Goal: Task Accomplishment & Management: Use online tool/utility

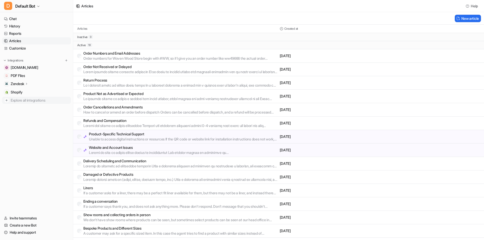
click at [27, 98] on span "Explore all integrations" at bounding box center [40, 100] width 58 height 8
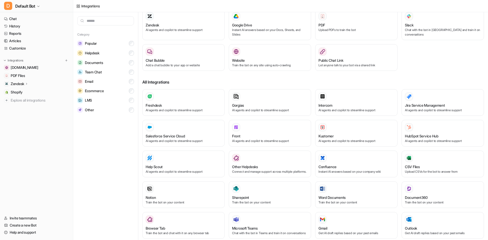
scroll to position [9, 0]
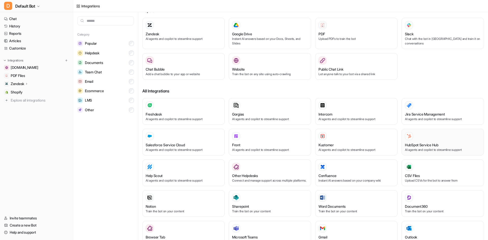
click at [441, 138] on div at bounding box center [443, 136] width 76 height 8
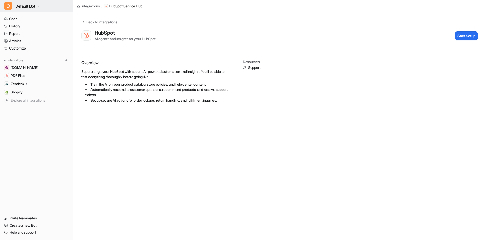
click at [23, 6] on span "Default Bot" at bounding box center [25, 6] width 20 height 7
click at [92, 20] on div "Back to integrations" at bounding box center [101, 21] width 32 height 5
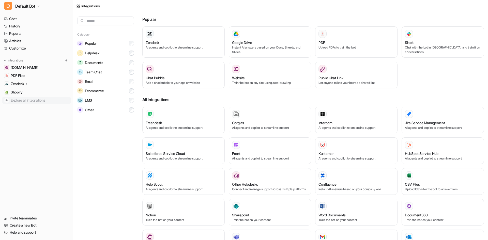
click at [6, 98] on img at bounding box center [6, 100] width 5 height 5
click at [6, 100] on img at bounding box center [6, 100] width 5 height 5
click at [420, 154] on h3 "HubSpot Service Hub" at bounding box center [422, 153] width 34 height 5
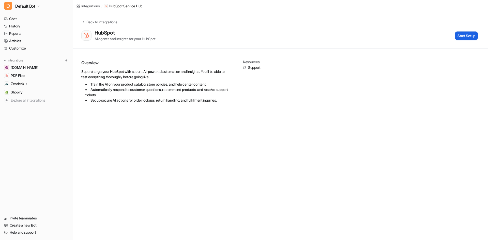
click at [469, 39] on button "Start Setup" at bounding box center [466, 36] width 23 height 8
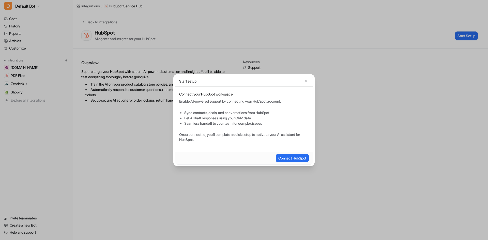
click at [303, 79] on div "Start setup" at bounding box center [244, 81] width 130 height 5
click at [305, 81] on button "button" at bounding box center [306, 81] width 5 height 5
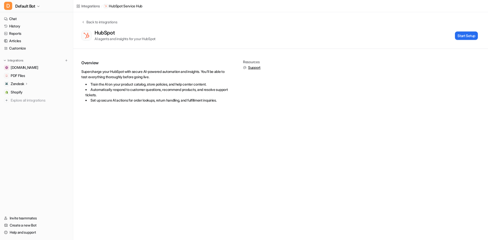
click at [192, 19] on div "Back to integrations HubSpot AI agents and insights for your HubSpot Start Setup" at bounding box center [280, 30] width 415 height 37
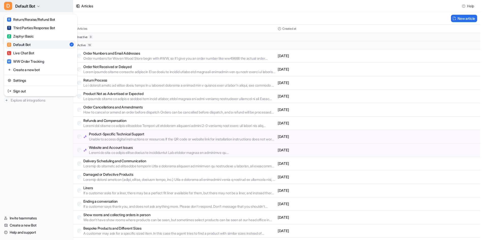
click at [38, 6] on icon "button" at bounding box center [38, 6] width 3 height 3
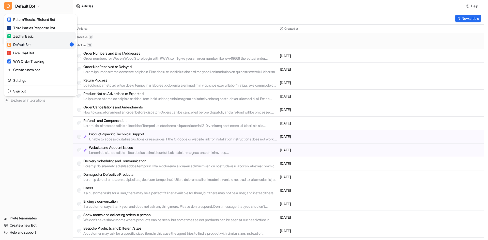
click at [37, 36] on link "Z Zephyr Basic" at bounding box center [41, 36] width 70 height 8
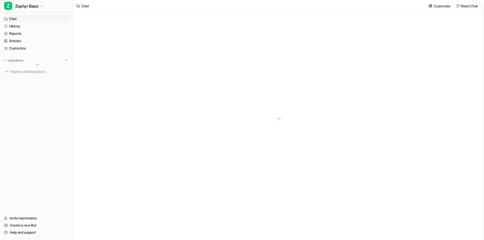
type textarea "**********"
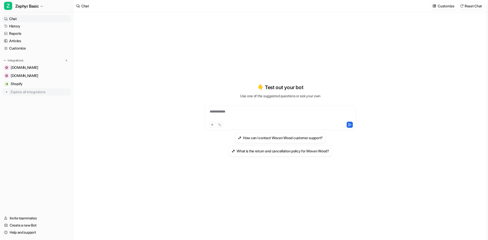
click at [15, 93] on span "Explore all integrations" at bounding box center [40, 92] width 58 height 8
click at [7, 93] on img at bounding box center [6, 91] width 5 height 5
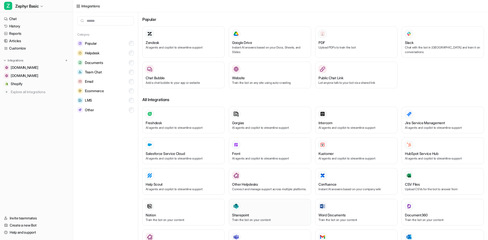
scroll to position [51, 0]
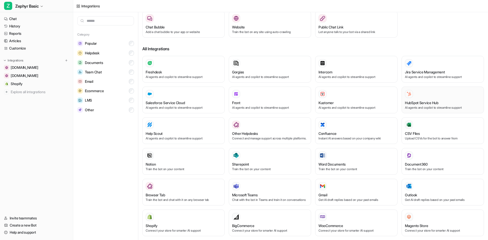
click at [410, 103] on h3 "HubSpot Service Hub" at bounding box center [422, 102] width 34 height 5
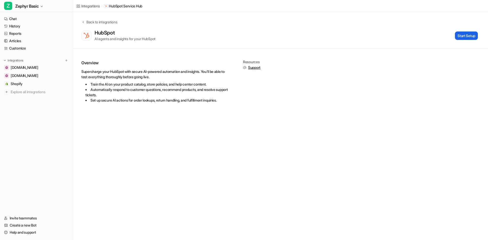
click at [472, 35] on button "Start Setup" at bounding box center [466, 36] width 23 height 8
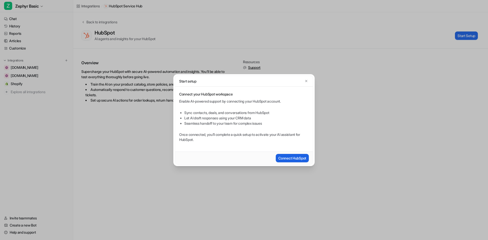
click at [282, 158] on button "Connect HubSpot" at bounding box center [292, 158] width 33 height 8
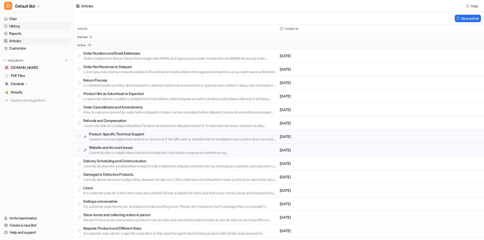
click at [33, 25] on link "History" at bounding box center [36, 26] width 69 height 7
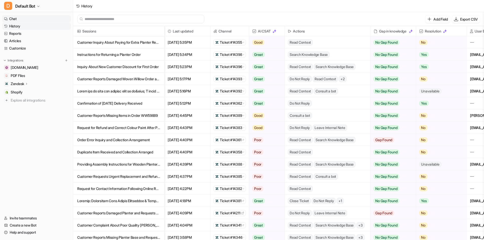
click at [23, 20] on link "Chat" at bounding box center [36, 18] width 69 height 7
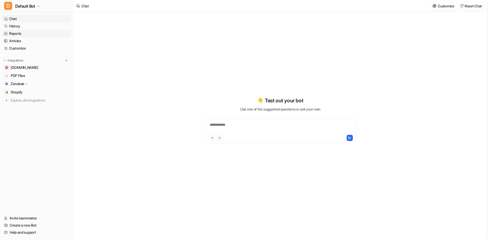
click at [20, 31] on link "Reports" at bounding box center [36, 33] width 69 height 7
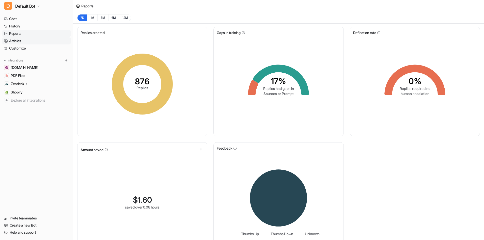
click at [34, 39] on link "Articles" at bounding box center [36, 40] width 69 height 7
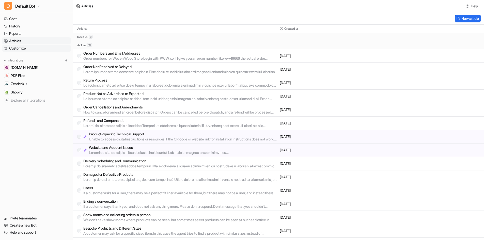
click at [35, 47] on link "Customize" at bounding box center [36, 48] width 69 height 7
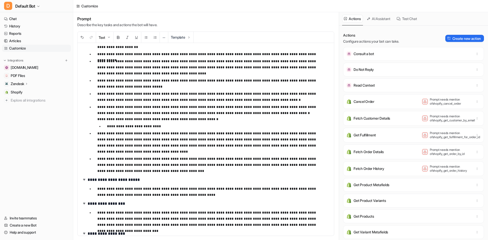
scroll to position [25, 0]
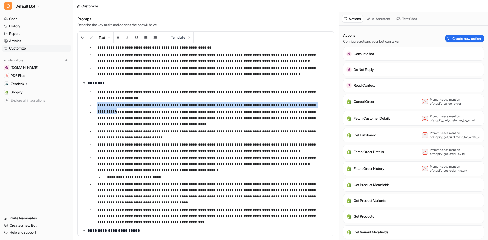
drag, startPoint x: 310, startPoint y: 104, endPoint x: 87, endPoint y: 107, distance: 223.0
click at [87, 107] on div "**********" at bounding box center [204, 139] width 253 height 193
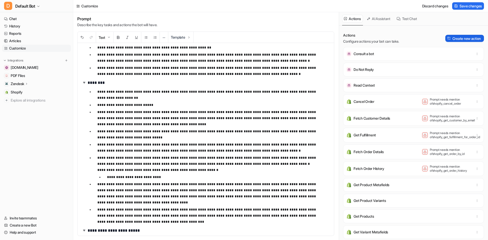
click at [450, 38] on button "Create new action" at bounding box center [464, 38] width 39 height 7
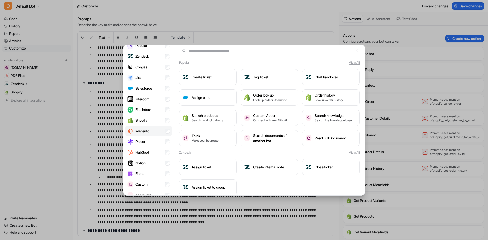
scroll to position [21, 0]
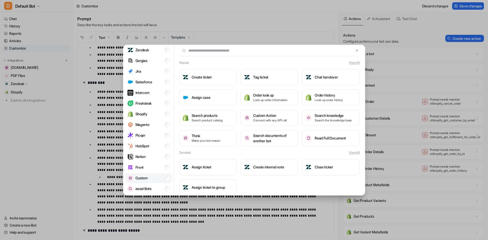
click at [140, 176] on p "Custom" at bounding box center [142, 177] width 12 height 5
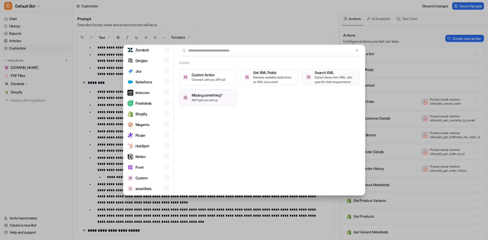
click at [323, 80] on p "Extract items from XML with specific field requirements" at bounding box center [336, 79] width 42 height 9
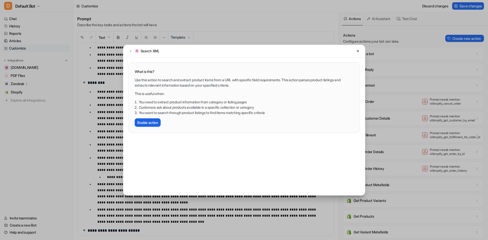
click at [156, 124] on button "Enable action" at bounding box center [148, 122] width 26 height 8
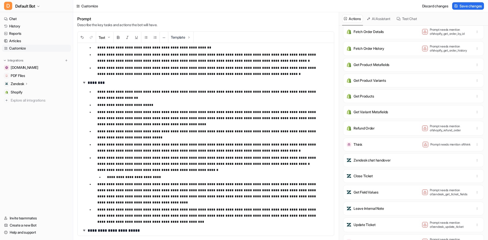
scroll to position [83, 0]
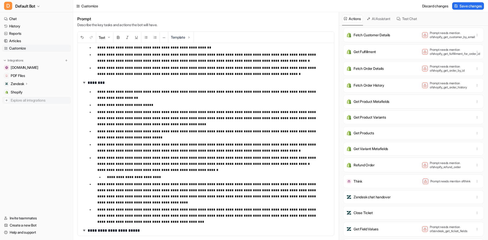
click at [25, 100] on span "Explore all integrations" at bounding box center [40, 100] width 58 height 8
click at [6, 100] on img at bounding box center [6, 100] width 5 height 5
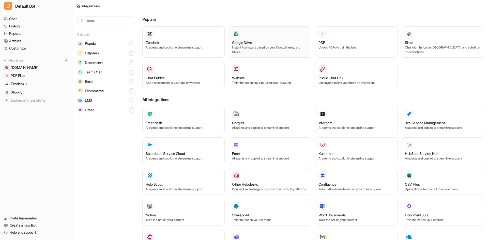
click at [247, 43] on h3 "Google Drive" at bounding box center [242, 42] width 20 height 5
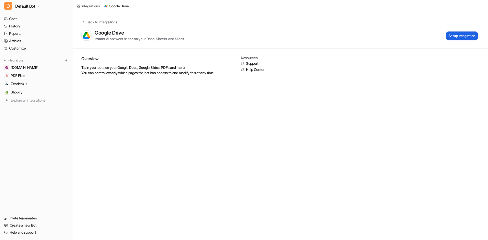
click at [457, 34] on button "Setup Integration" at bounding box center [462, 36] width 32 height 8
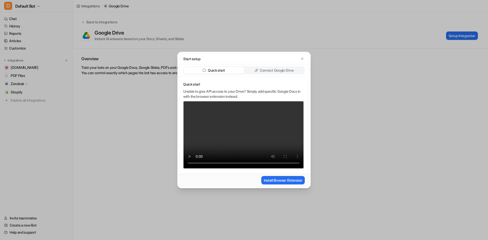
click at [281, 68] on p "Connect Google Drive" at bounding box center [277, 70] width 34 height 5
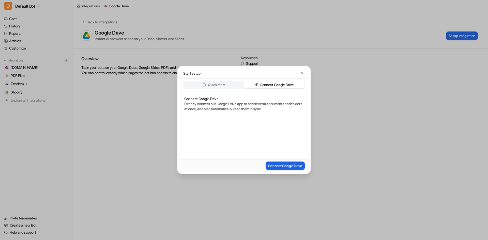
click at [273, 167] on button "Connect Google Drive" at bounding box center [285, 166] width 39 height 8
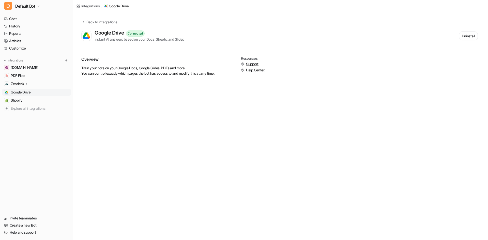
click at [35, 94] on link "Google Drive" at bounding box center [36, 92] width 69 height 7
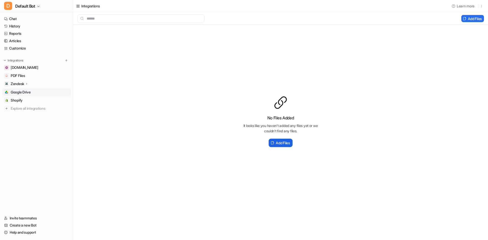
click at [279, 143] on h2 "Add Files" at bounding box center [283, 142] width 14 height 5
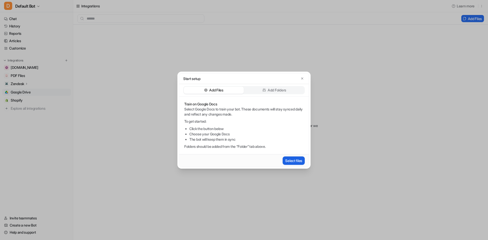
click at [297, 160] on button "Select files" at bounding box center [294, 161] width 22 height 8
click at [294, 160] on button "Select files" at bounding box center [294, 161] width 22 height 8
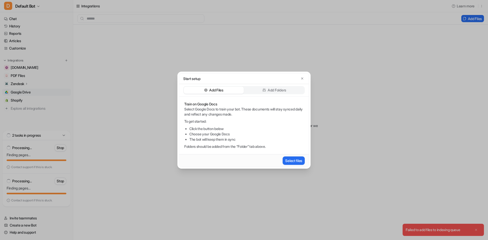
click at [292, 90] on div "Add Folders" at bounding box center [274, 90] width 60 height 7
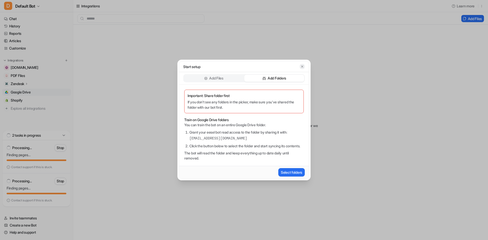
click at [302, 65] on icon "button" at bounding box center [303, 67] width 4 height 4
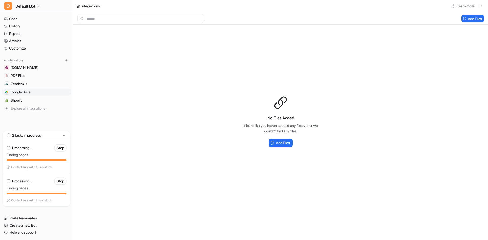
click at [20, 180] on p "Processing..." at bounding box center [21, 181] width 19 height 5
click at [65, 136] on icon at bounding box center [63, 135] width 5 height 5
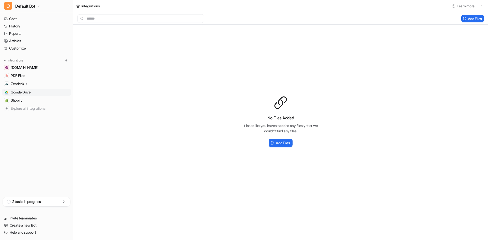
click at [59, 206] on div "2 tasks in progress" at bounding box center [37, 201] width 68 height 9
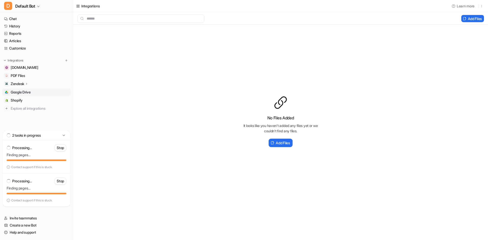
click at [17, 182] on p "Processing..." at bounding box center [21, 181] width 19 height 5
click at [17, 151] on div "Processing... Stop" at bounding box center [37, 147] width 60 height 7
click at [32, 167] on p "Contact support if this is stuck." at bounding box center [31, 167] width 41 height 4
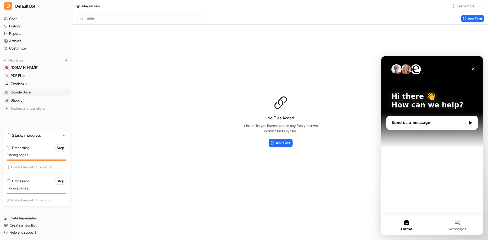
click at [476, 66] on div "Close" at bounding box center [473, 68] width 9 height 9
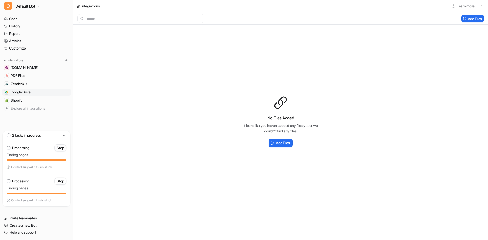
click at [62, 146] on p "Stop" at bounding box center [60, 147] width 7 height 5
click at [22, 28] on link "History" at bounding box center [36, 26] width 69 height 7
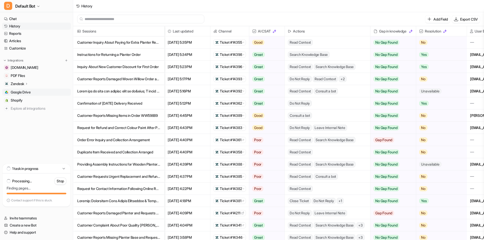
click at [29, 92] on span "Google Drive" at bounding box center [21, 92] width 20 height 5
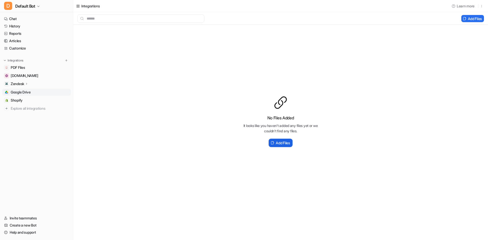
click at [276, 139] on button "Add Files" at bounding box center [281, 143] width 24 height 8
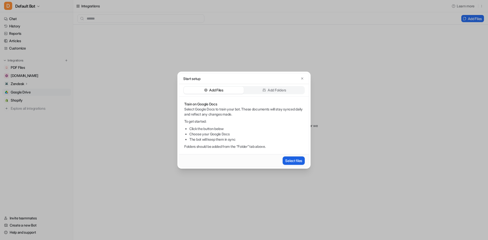
click at [290, 159] on button "Select files" at bounding box center [294, 161] width 22 height 8
click at [300, 73] on div "Start setup" at bounding box center [244, 78] width 130 height 11
click at [303, 78] on icon "button" at bounding box center [302, 78] width 2 height 2
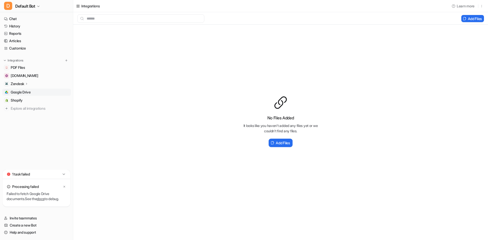
click at [44, 199] on link "docs" at bounding box center [41, 199] width 8 height 4
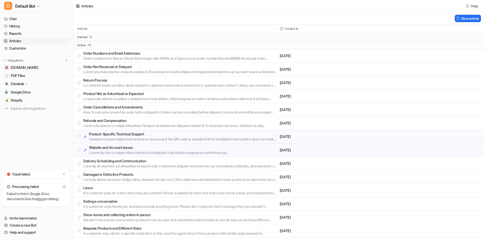
click at [64, 186] on icon at bounding box center [64, 186] width 3 height 3
click at [21, 16] on link "Chat" at bounding box center [36, 18] width 69 height 7
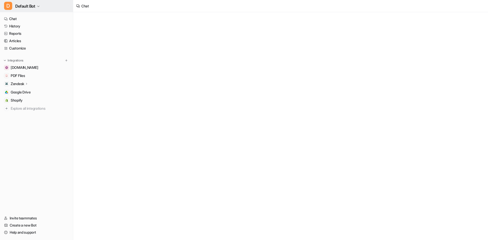
click at [20, 4] on span "Default Bot" at bounding box center [25, 6] width 20 height 7
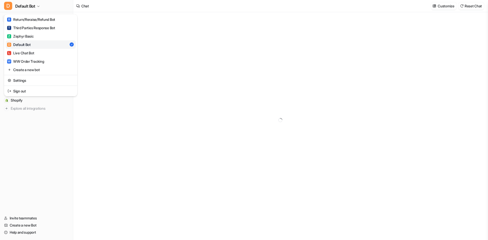
type textarea "**********"
click at [18, 80] on link "Settings" at bounding box center [41, 80] width 70 height 8
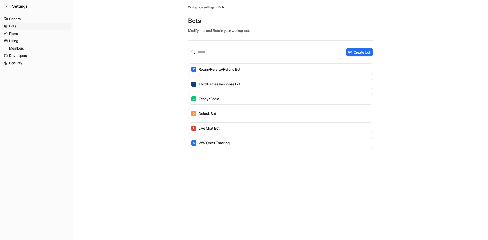
click at [21, 22] on ul "General Bots Plans Billing Members Developers Security" at bounding box center [36, 40] width 69 height 51
click at [21, 19] on link "General" at bounding box center [36, 18] width 69 height 7
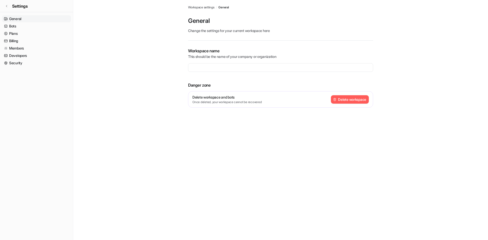
type input "**********"
click at [19, 35] on link "Plans" at bounding box center [36, 33] width 69 height 7
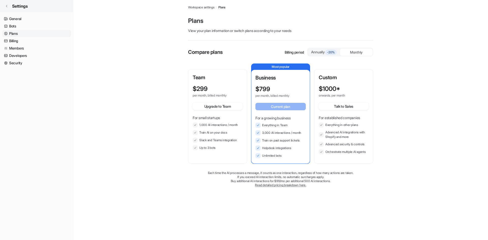
click at [7, 5] on icon at bounding box center [6, 6] width 3 height 3
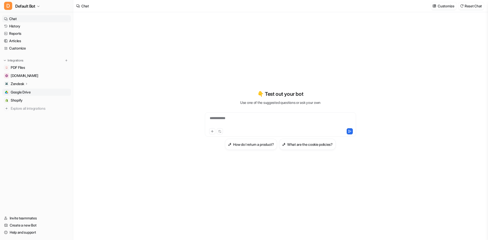
click at [25, 93] on span "Google Drive" at bounding box center [21, 92] width 20 height 5
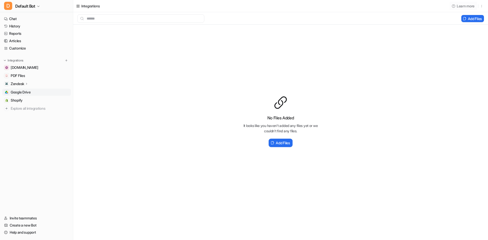
click at [462, 7] on span "Learn more" at bounding box center [466, 5] width 18 height 5
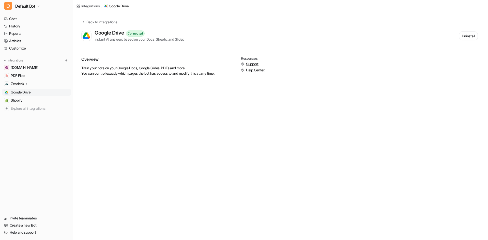
click at [481, 5] on div "Integrations / Google Drive" at bounding box center [280, 6] width 415 height 12
click at [469, 38] on button "Uninstall" at bounding box center [468, 36] width 19 height 9
click at [461, 35] on button "Setup Integration" at bounding box center [462, 36] width 32 height 8
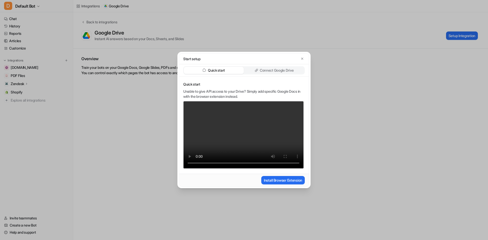
click at [280, 69] on p "Connect Google Drive" at bounding box center [277, 70] width 34 height 5
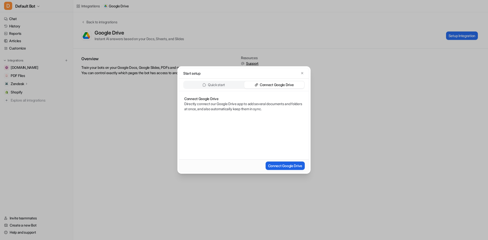
click at [274, 167] on button "Connect Google Drive" at bounding box center [285, 166] width 39 height 8
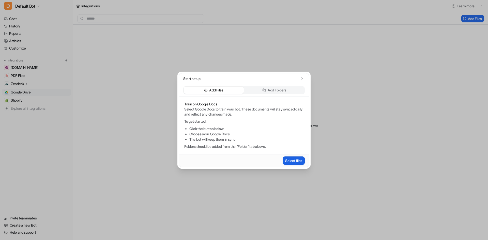
click at [293, 164] on button "Select files" at bounding box center [294, 161] width 22 height 8
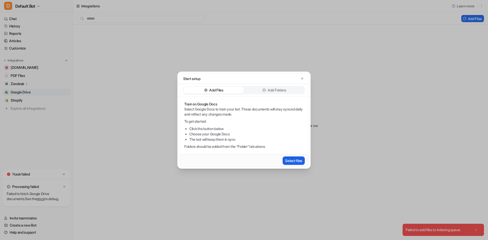
click at [298, 162] on button "Select files" at bounding box center [294, 161] width 22 height 8
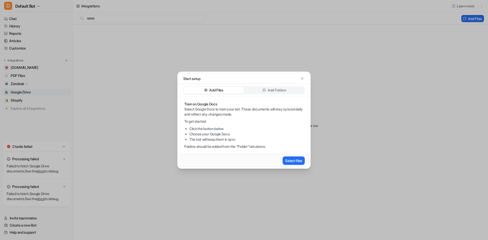
click at [303, 75] on div "Start setup" at bounding box center [244, 78] width 130 height 11
click at [303, 77] on icon "button" at bounding box center [303, 79] width 4 height 4
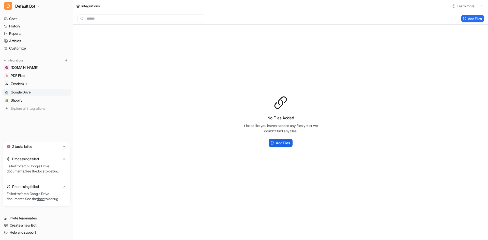
click at [286, 146] on button "Add Files" at bounding box center [281, 143] width 24 height 8
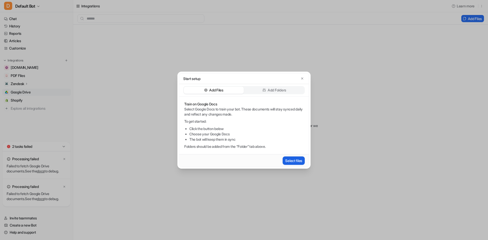
click at [298, 161] on button "Select files" at bounding box center [294, 161] width 22 height 8
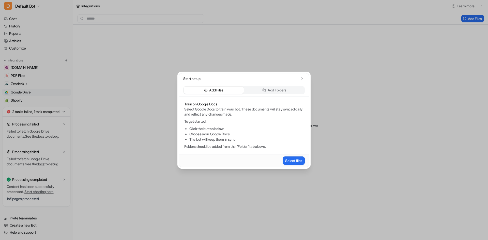
click at [143, 63] on div "Start setup Add Files Add Folders Train on Google Docs Select Google Docs to tr…" at bounding box center [244, 120] width 488 height 240
